Goal: Transaction & Acquisition: Purchase product/service

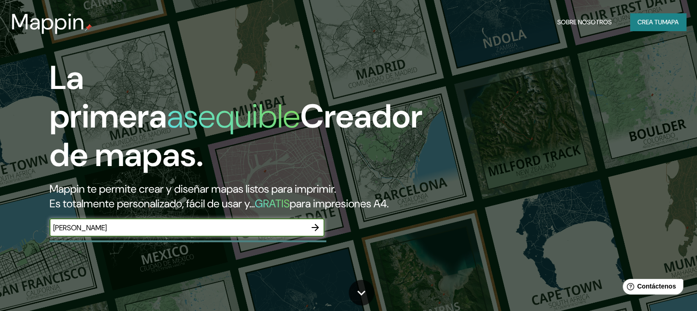
type input "[PERSON_NAME] [GEOGRAPHIC_DATA]"
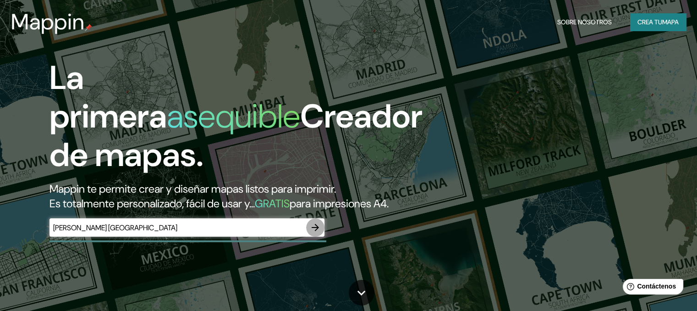
click at [311, 233] on icon "button" at bounding box center [315, 227] width 11 height 11
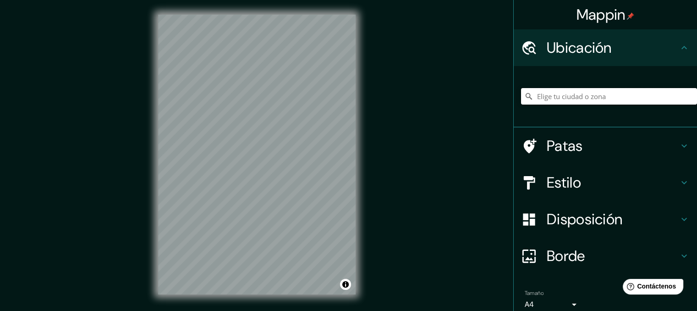
click at [556, 97] on input "Elige tu ciudad o zona" at bounding box center [609, 96] width 176 height 16
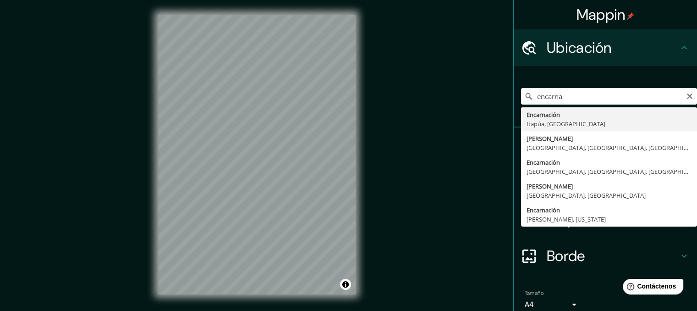
type input "[PERSON_NAME], [GEOGRAPHIC_DATA], [GEOGRAPHIC_DATA]"
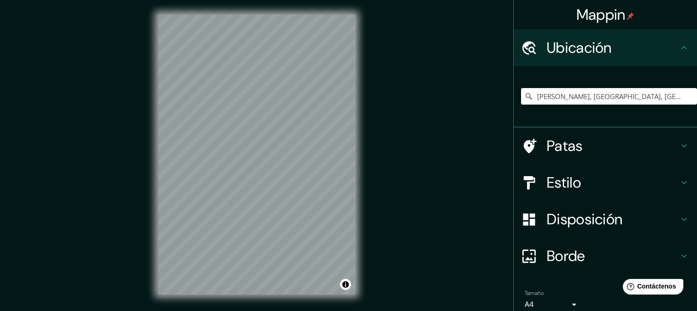
click at [550, 146] on font "Patas" at bounding box center [564, 145] width 36 height 19
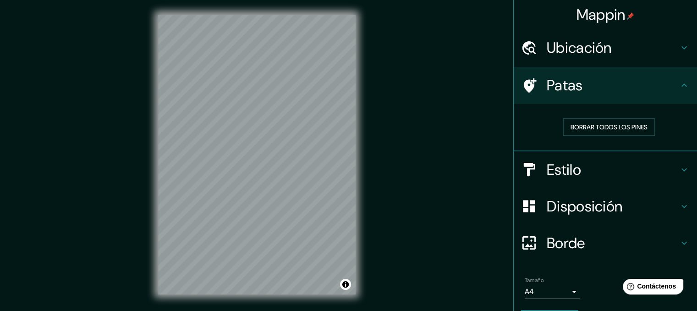
click at [572, 166] on font "Estilo" at bounding box center [563, 169] width 34 height 19
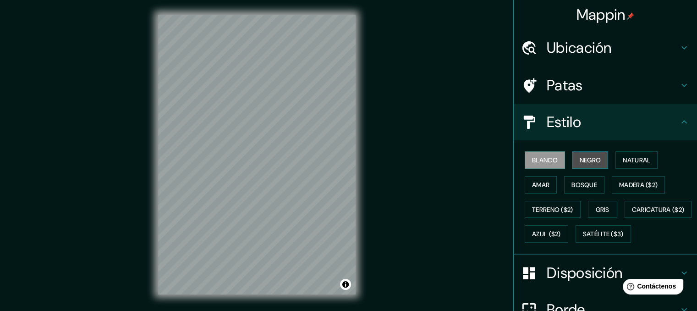
click at [579, 160] on font "Negro" at bounding box center [590, 160] width 22 height 8
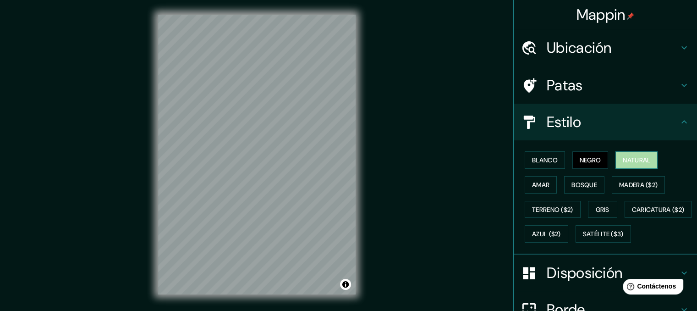
click at [629, 156] on font "Natural" at bounding box center [636, 160] width 27 height 8
click at [538, 187] on font "Amar" at bounding box center [540, 184] width 17 height 8
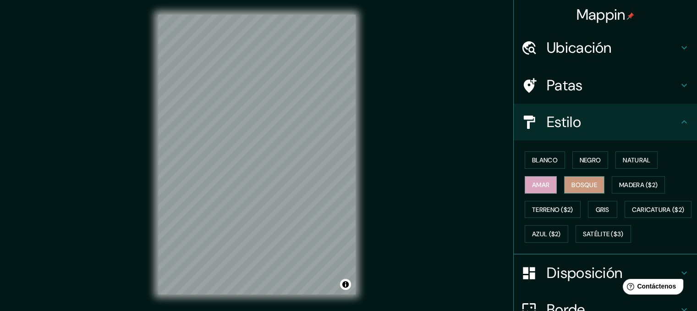
click at [571, 182] on font "Bosque" at bounding box center [584, 184] width 26 height 8
click at [627, 182] on font "Madera ($2)" at bounding box center [638, 184] width 38 height 8
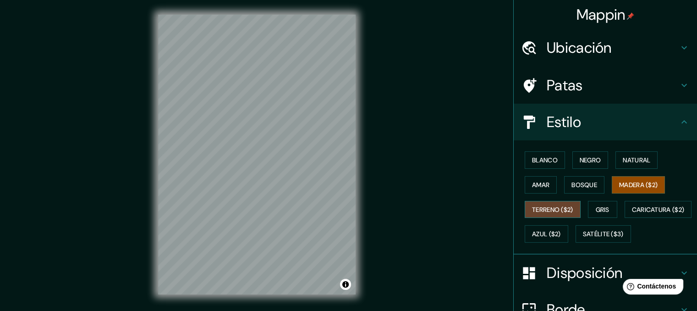
click at [548, 211] on font "Terreno ($2)" at bounding box center [552, 209] width 41 height 8
click at [596, 208] on font "Gris" at bounding box center [603, 209] width 14 height 8
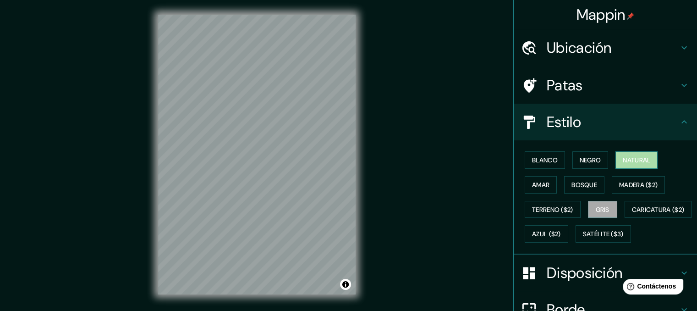
click at [623, 165] on font "Natural" at bounding box center [636, 160] width 27 height 12
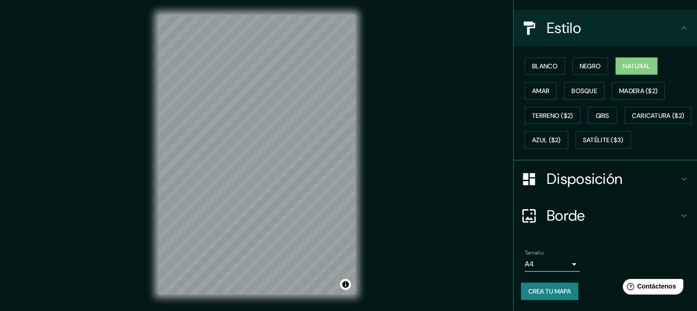
scroll to position [116, 0]
click at [568, 213] on font "Borde" at bounding box center [565, 215] width 38 height 19
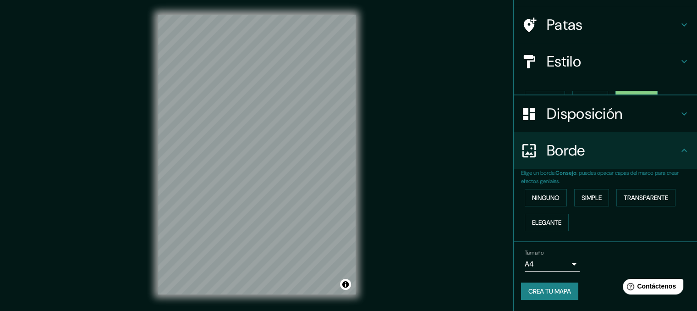
scroll to position [44, 0]
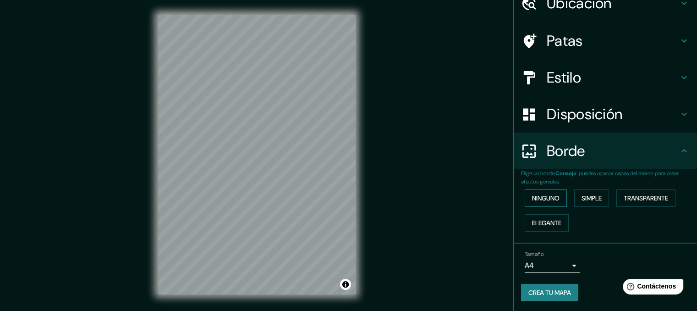
click at [543, 202] on font "Ninguno" at bounding box center [545, 198] width 27 height 12
click at [583, 199] on font "Simple" at bounding box center [591, 198] width 20 height 8
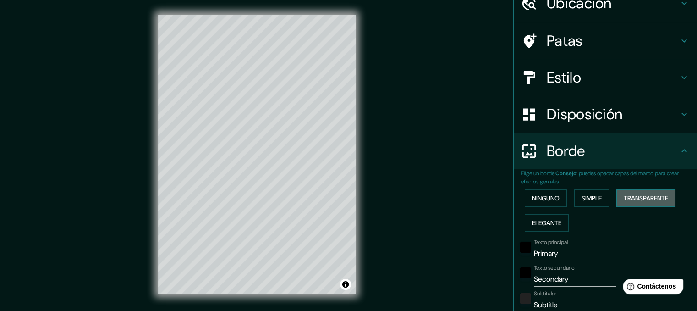
click at [633, 194] on font "Transparente" at bounding box center [645, 198] width 44 height 8
click at [534, 226] on font "Elegante" at bounding box center [546, 223] width 29 height 12
click at [537, 195] on font "Ninguno" at bounding box center [545, 198] width 27 height 8
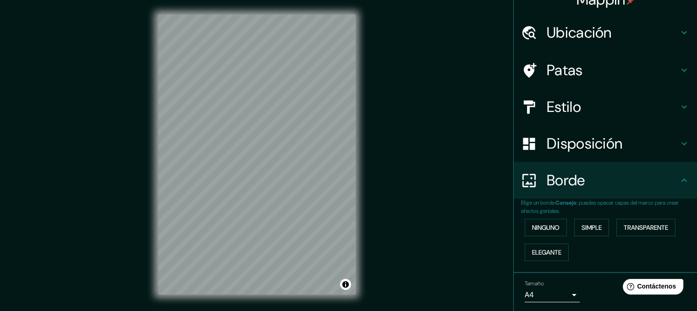
scroll to position [0, 0]
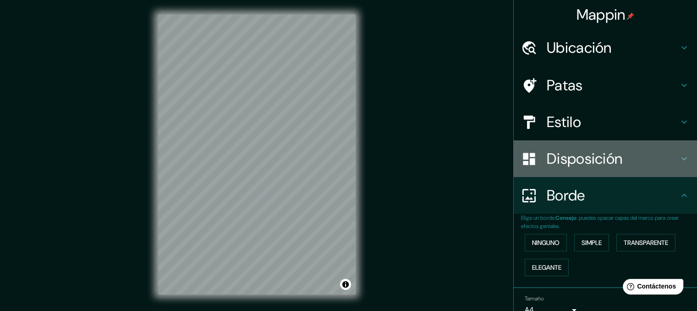
click at [552, 160] on font "Disposición" at bounding box center [584, 158] width 76 height 19
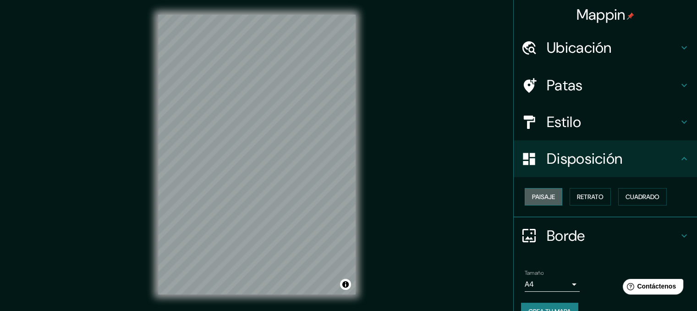
click at [545, 195] on font "Paisaje" at bounding box center [543, 196] width 23 height 8
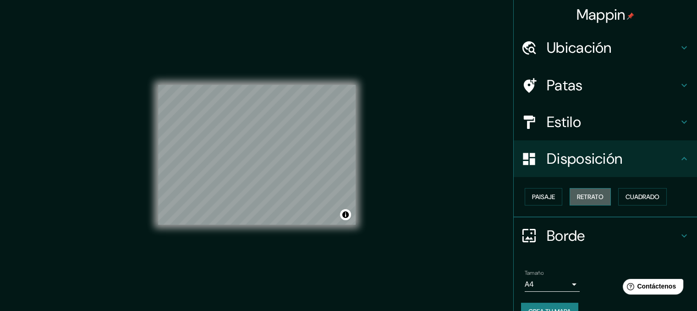
click at [582, 196] on font "Retrato" at bounding box center [590, 196] width 27 height 8
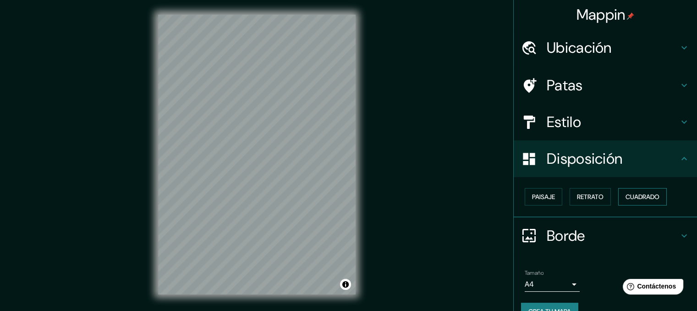
click at [635, 191] on font "Cuadrado" at bounding box center [642, 197] width 34 height 12
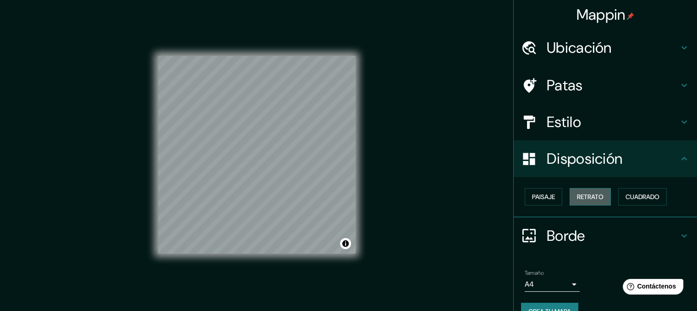
click at [587, 191] on font "Retrato" at bounding box center [590, 197] width 27 height 12
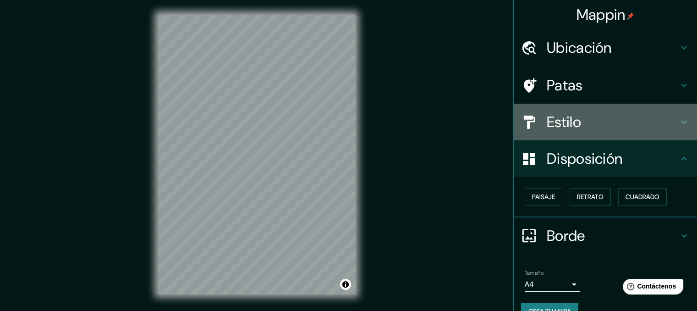
click at [570, 125] on font "Estilo" at bounding box center [563, 121] width 34 height 19
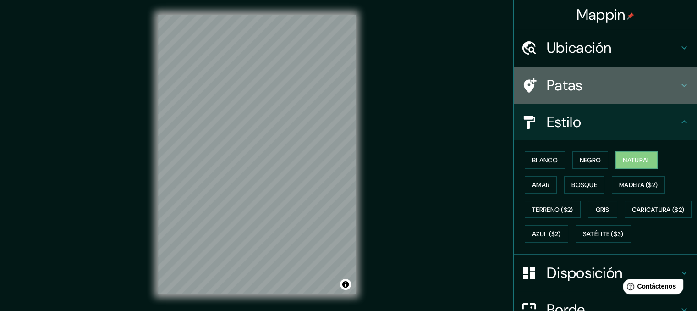
click at [560, 89] on font "Patas" at bounding box center [564, 85] width 36 height 19
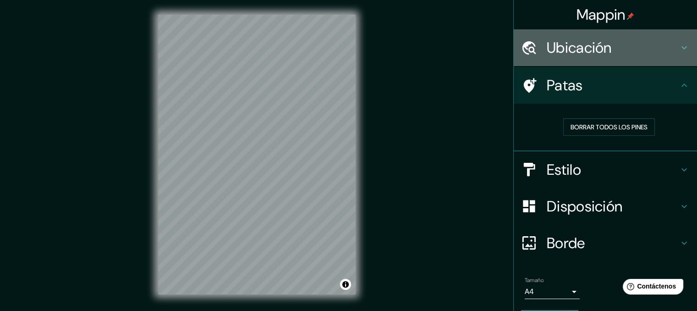
drag, startPoint x: 567, startPoint y: 49, endPoint x: 563, endPoint y: 52, distance: 5.0
click at [567, 49] on font "Ubicación" at bounding box center [578, 47] width 65 height 19
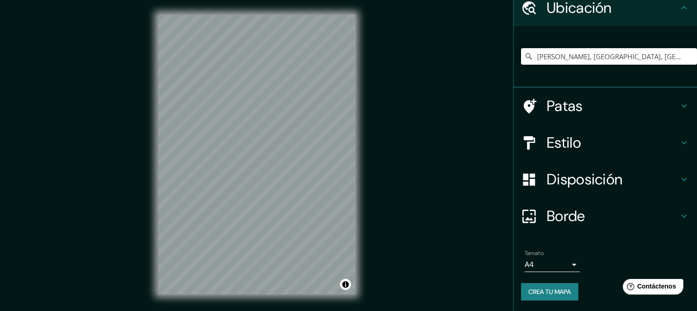
click at [548, 294] on font "Crea tu mapa" at bounding box center [549, 291] width 43 height 8
click at [548, 291] on font "Crea tu mapa" at bounding box center [549, 291] width 43 height 8
